Goal: Transaction & Acquisition: Purchase product/service

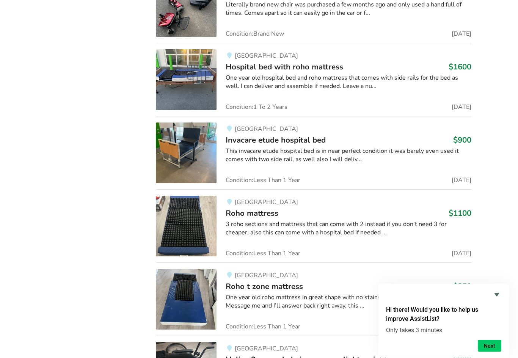
scroll to position [923, 0]
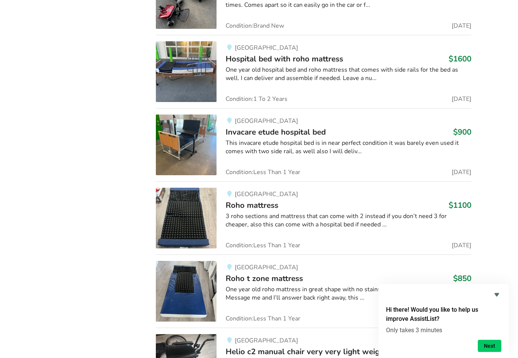
click at [198, 287] on img at bounding box center [186, 291] width 61 height 61
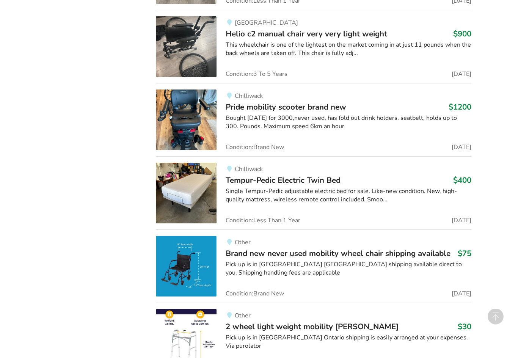
scroll to position [1252, 0]
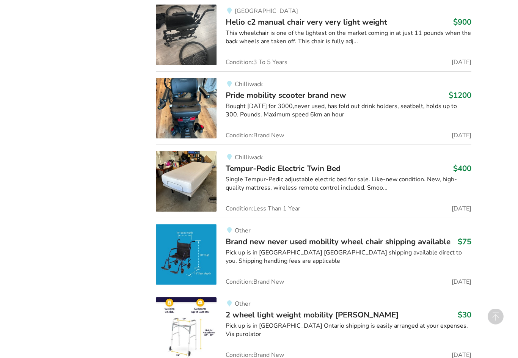
click at [212, 175] on img at bounding box center [186, 181] width 61 height 61
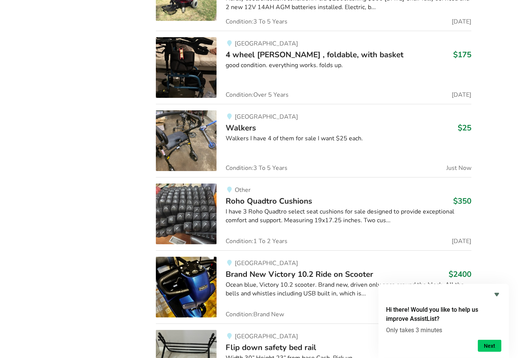
scroll to position [3288, 0]
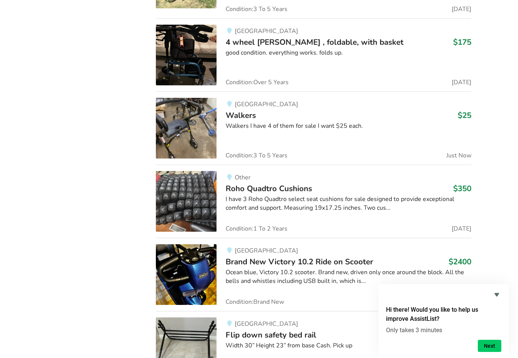
click at [357, 195] on div "I have 3 Roho Quadtro select seat cushions for sale designed to provide excepti…" at bounding box center [348, 203] width 245 height 17
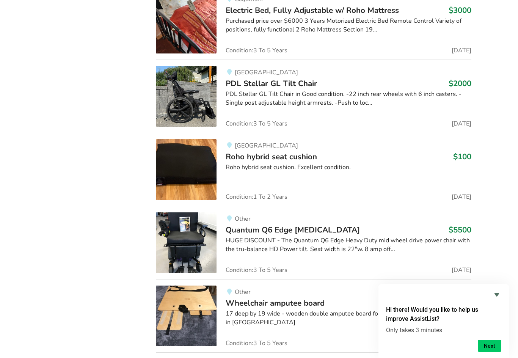
scroll to position [6704, 0]
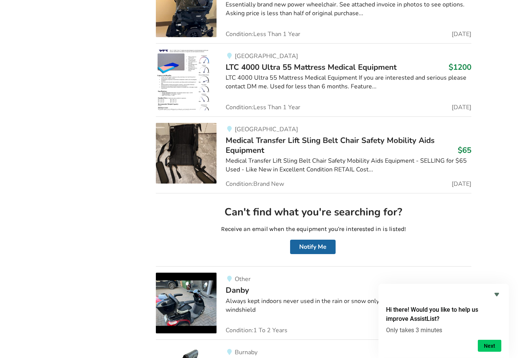
scroll to position [11045, 0]
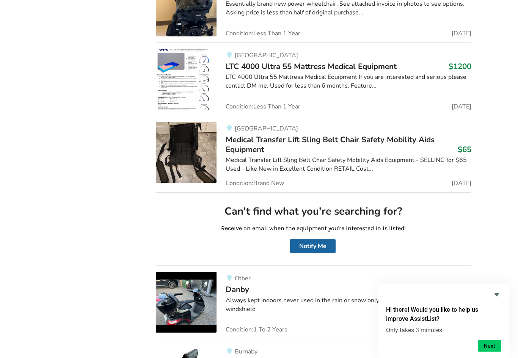
click at [187, 61] on img at bounding box center [186, 79] width 61 height 61
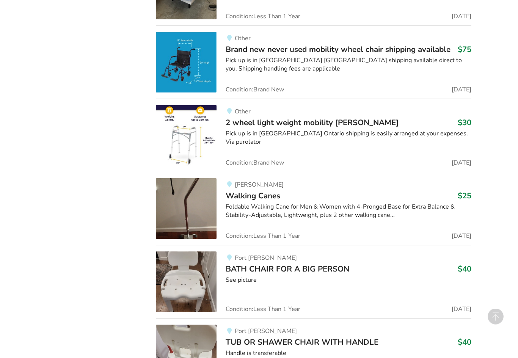
scroll to position [1445, 0]
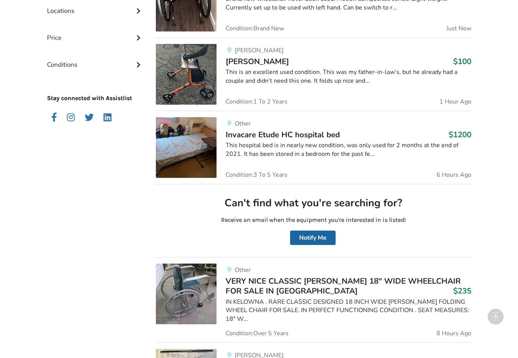
scroll to position [0, 0]
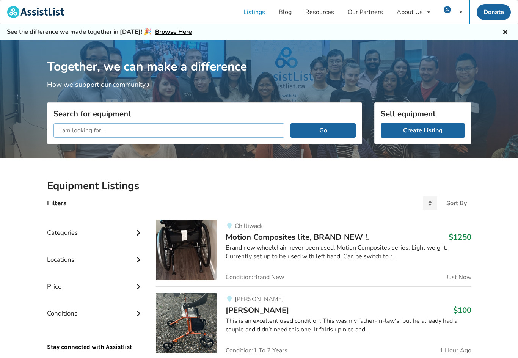
click at [79, 126] on input "text" at bounding box center [168, 130] width 231 height 14
click at [335, 132] on button "Go" at bounding box center [323, 130] width 65 height 14
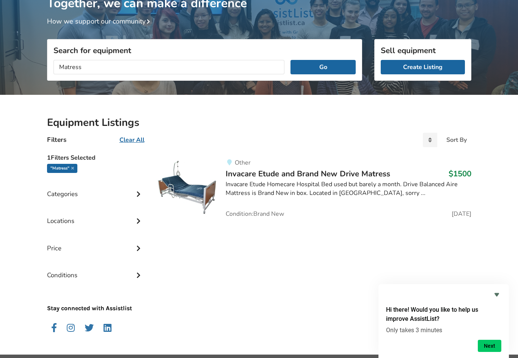
scroll to position [68, 0]
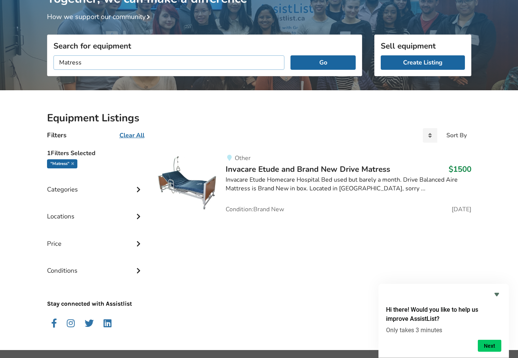
click at [98, 64] on input "Matress" at bounding box center [168, 63] width 231 height 14
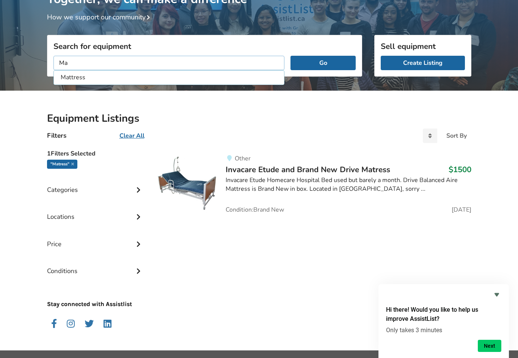
type input "M"
click at [323, 63] on button "Go" at bounding box center [323, 63] width 65 height 14
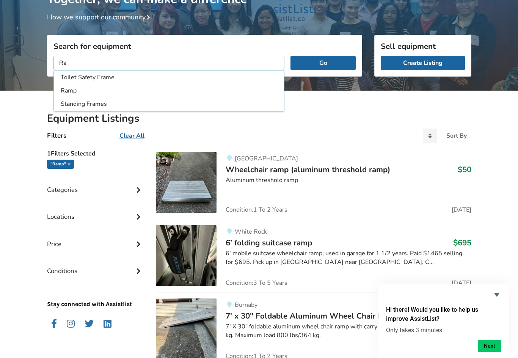
type input "R"
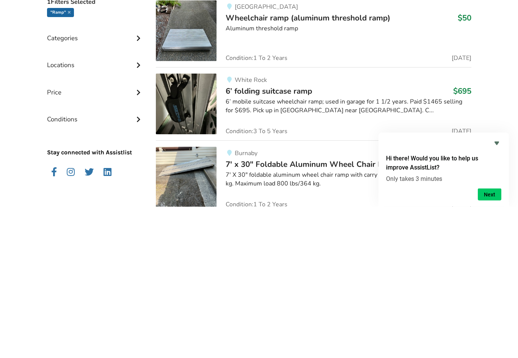
scroll to position [219, 0]
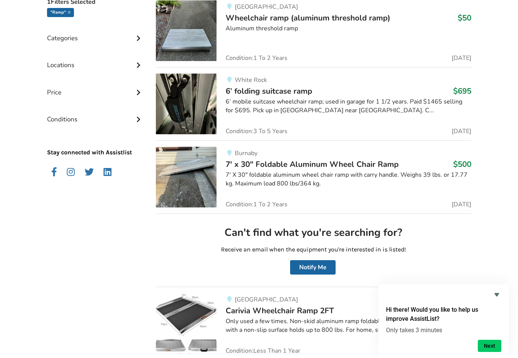
click at [347, 110] on div "6’ mobile suitcase wheelchair ramp; used in garage for 1 1/2 years. Paid $1465 …" at bounding box center [348, 105] width 245 height 17
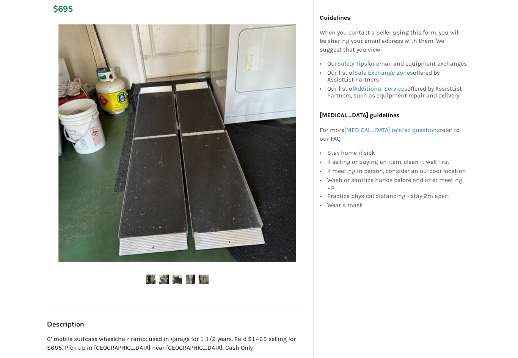
scroll to position [113, 0]
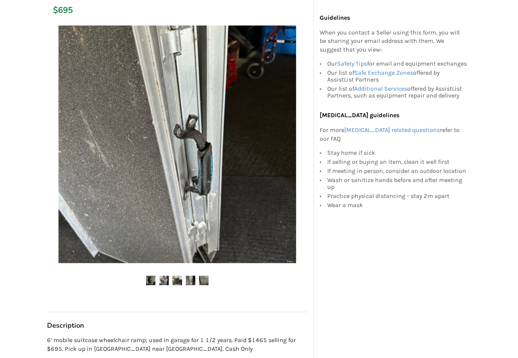
scroll to position [219, 0]
